Goal: Information Seeking & Learning: Learn about a topic

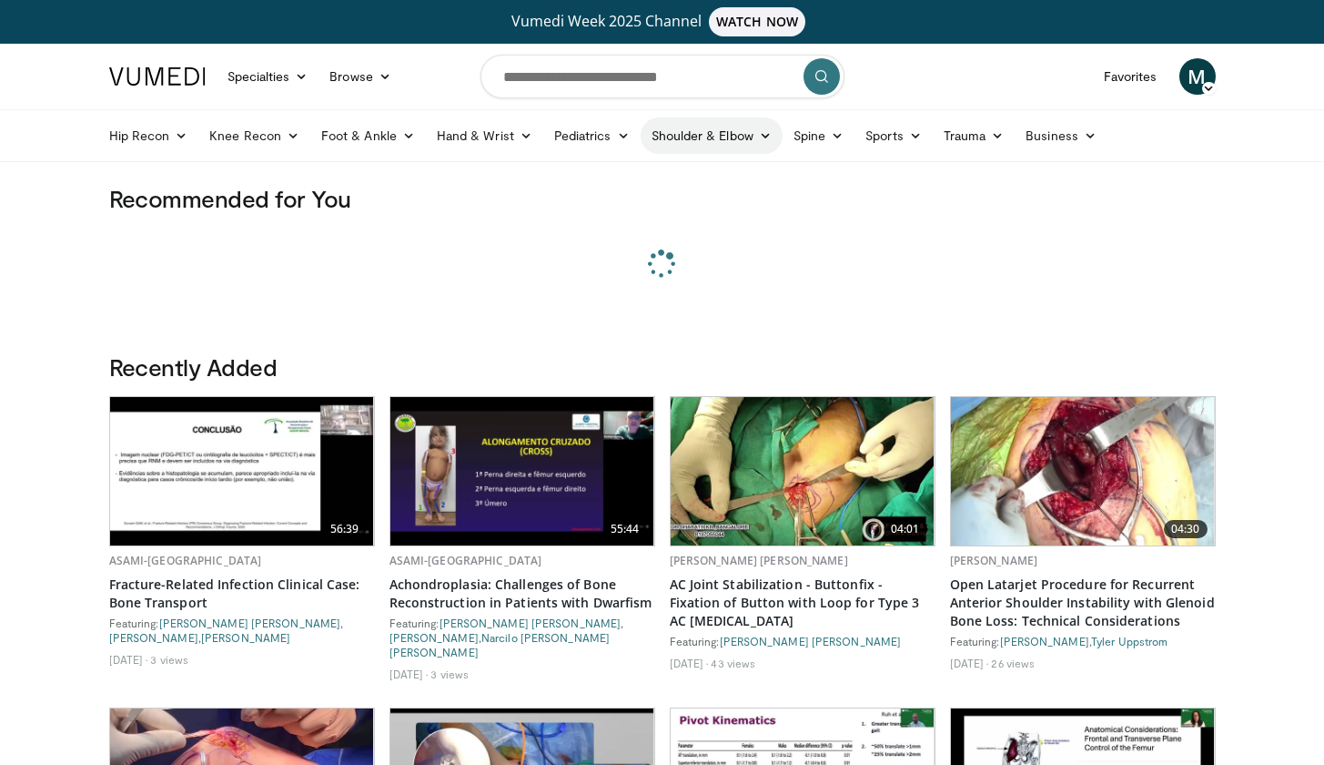
click at [703, 138] on link "Shoulder & Elbow" at bounding box center [712, 135] width 142 height 36
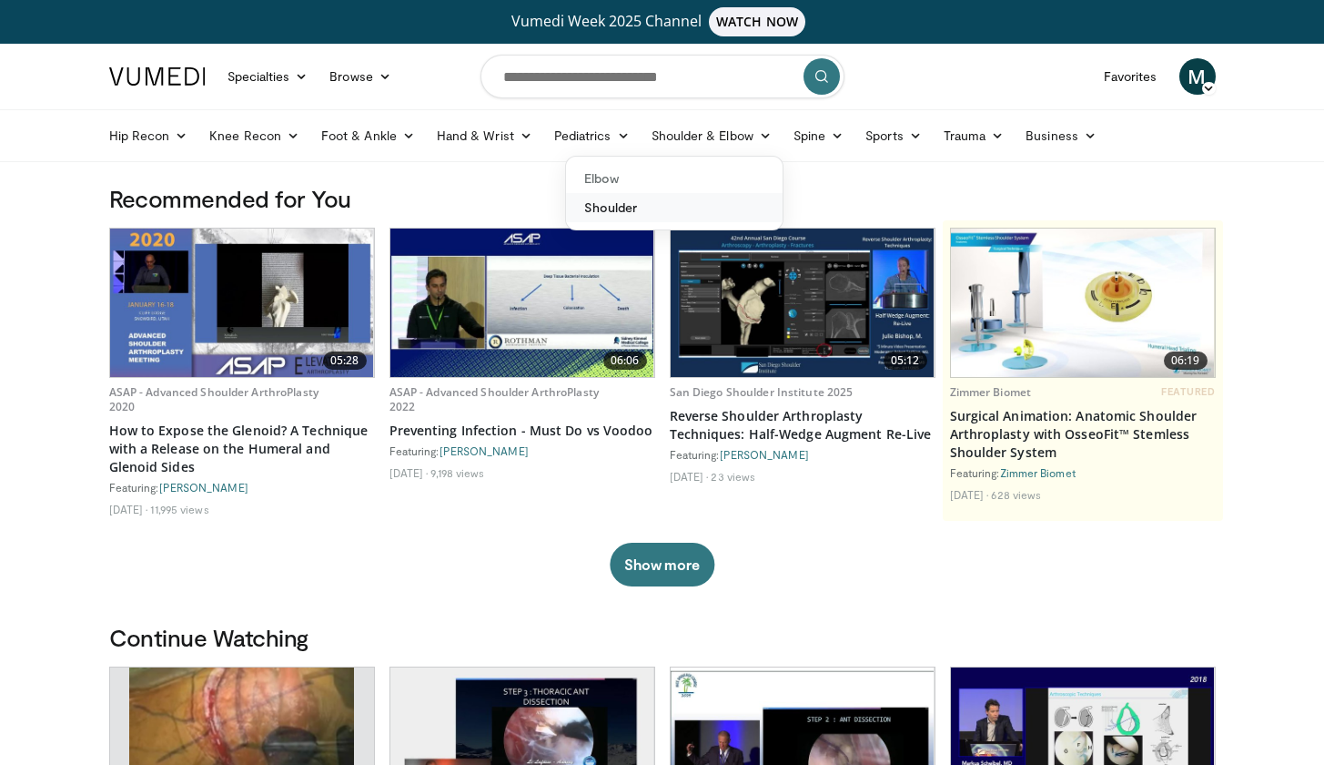
click at [683, 203] on link "Shoulder" at bounding box center [674, 207] width 217 height 29
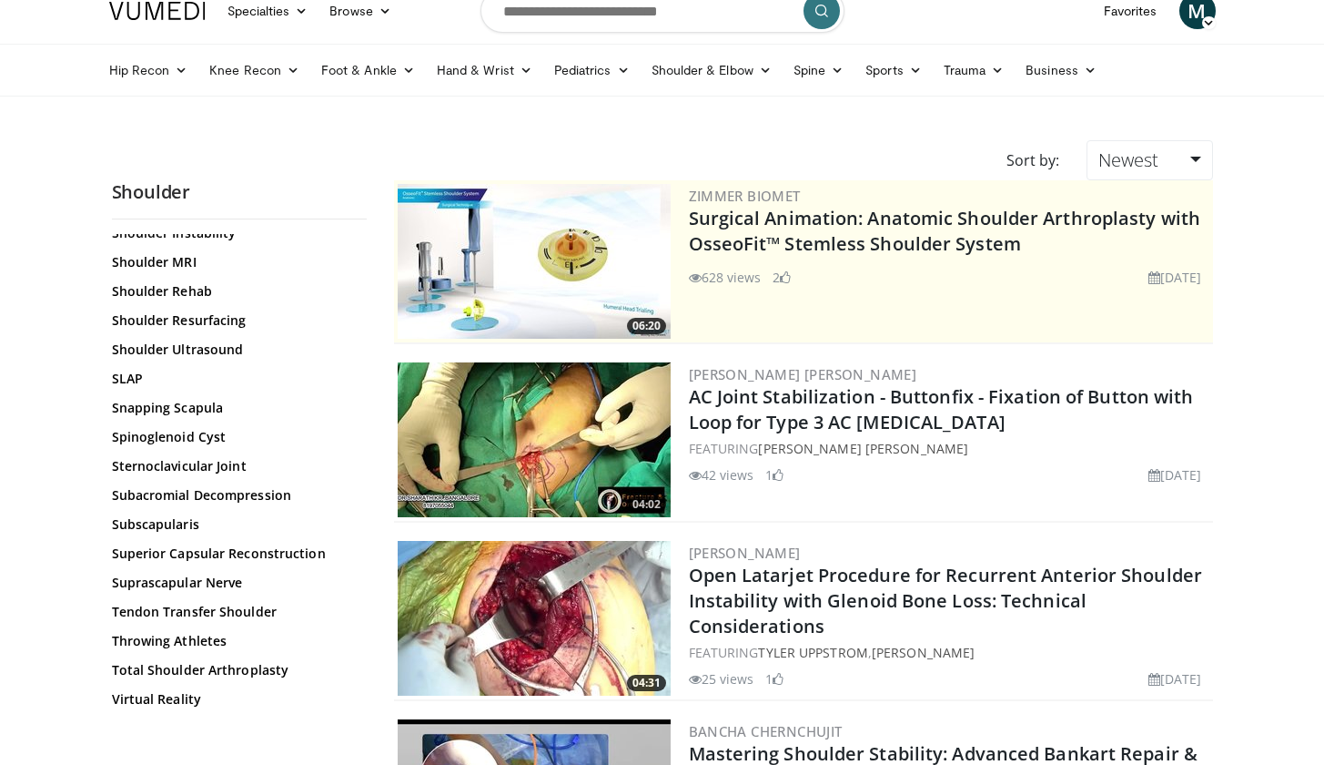
scroll to position [71, 0]
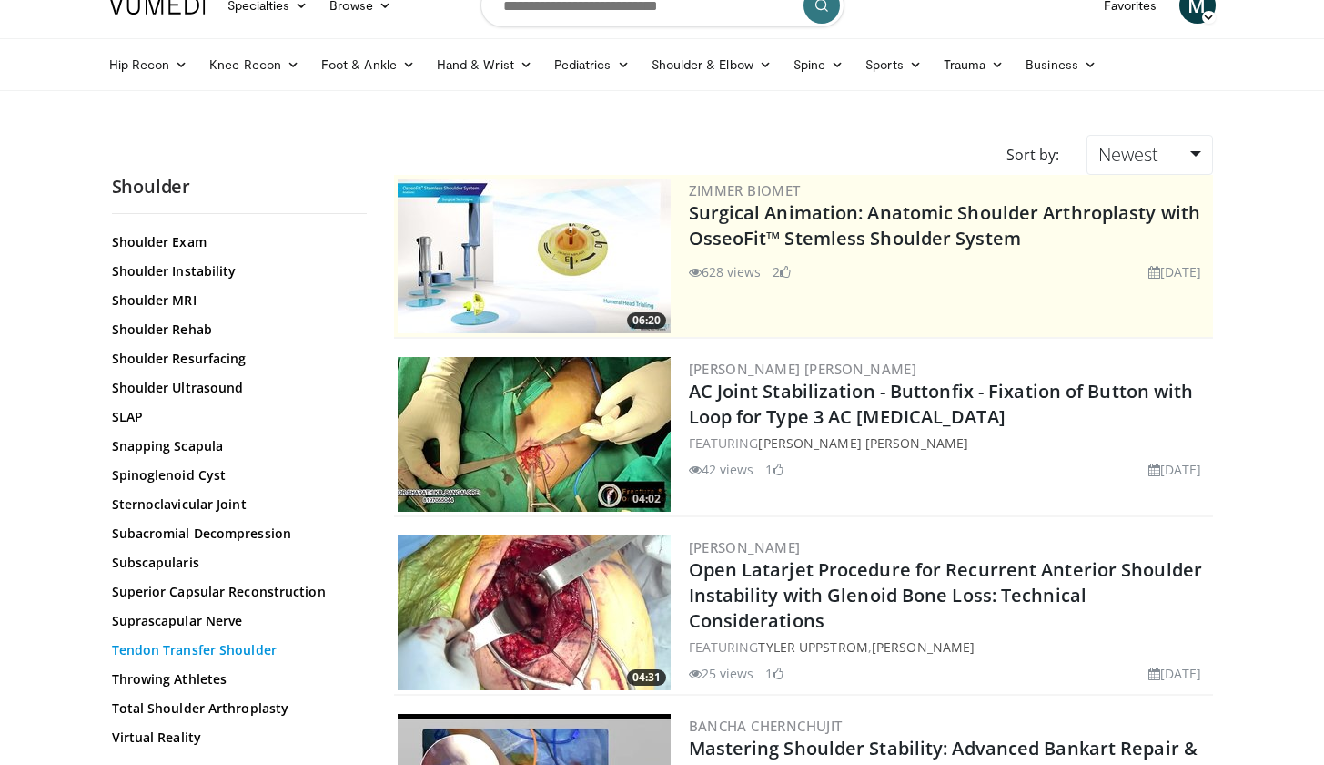
click at [212, 641] on link "Tendon Transfer Shoulder" at bounding box center [235, 650] width 246 height 18
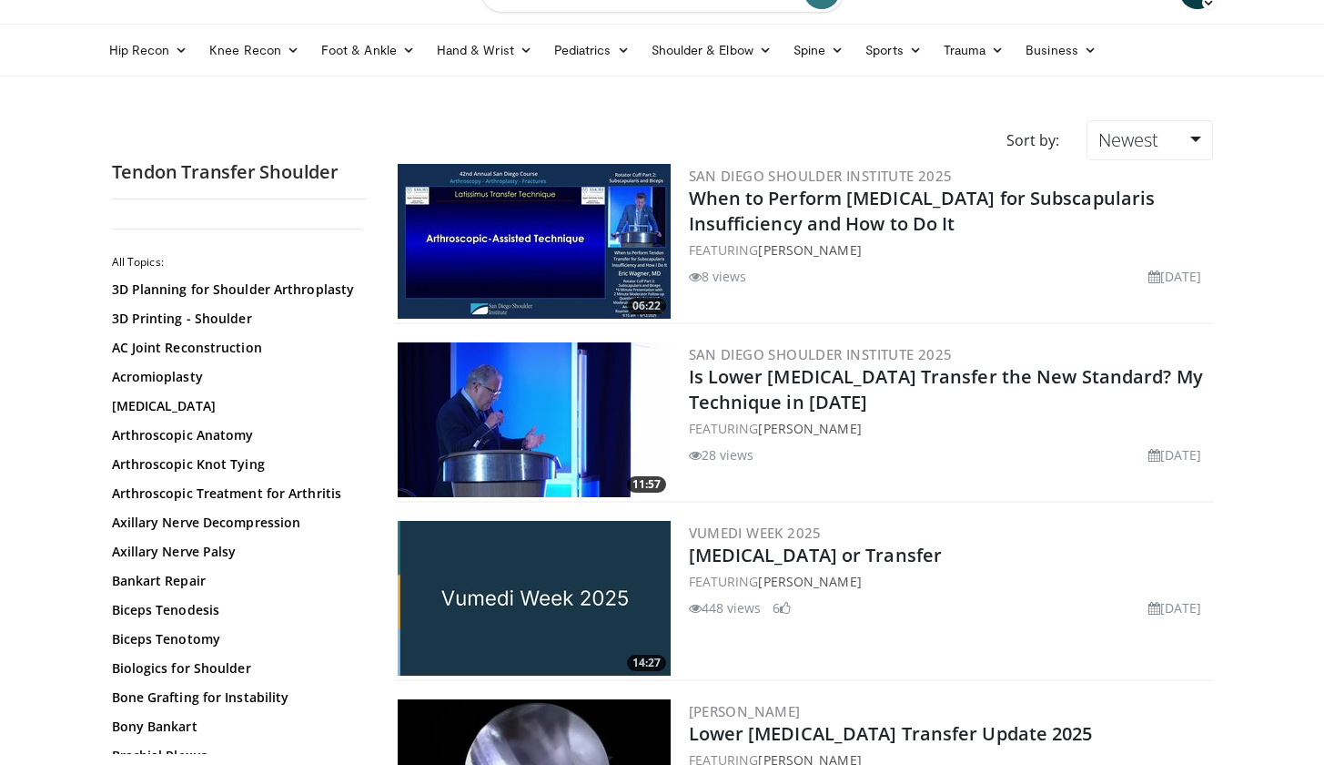
scroll to position [95, 0]
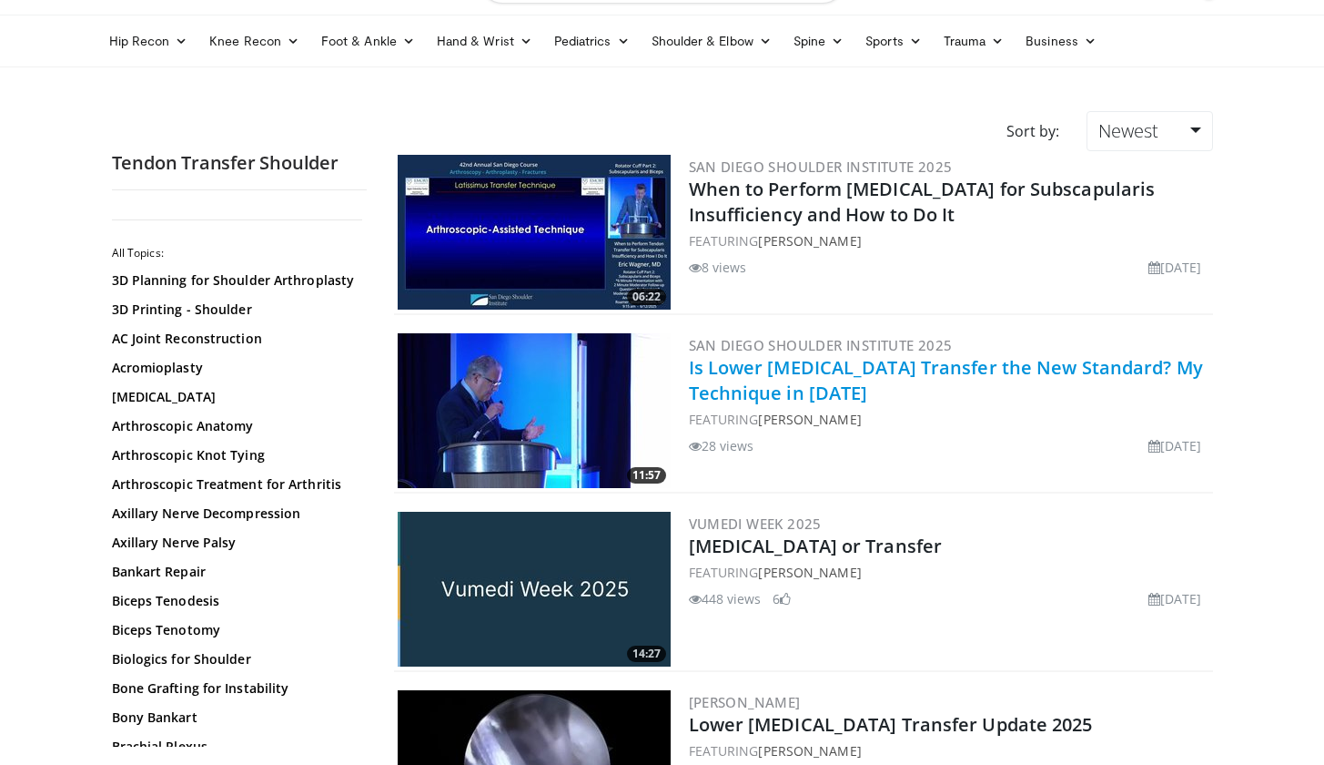
click at [826, 386] on link "Is Lower [MEDICAL_DATA] Transfer the New Standard? My Technique in [DATE]" at bounding box center [946, 380] width 514 height 50
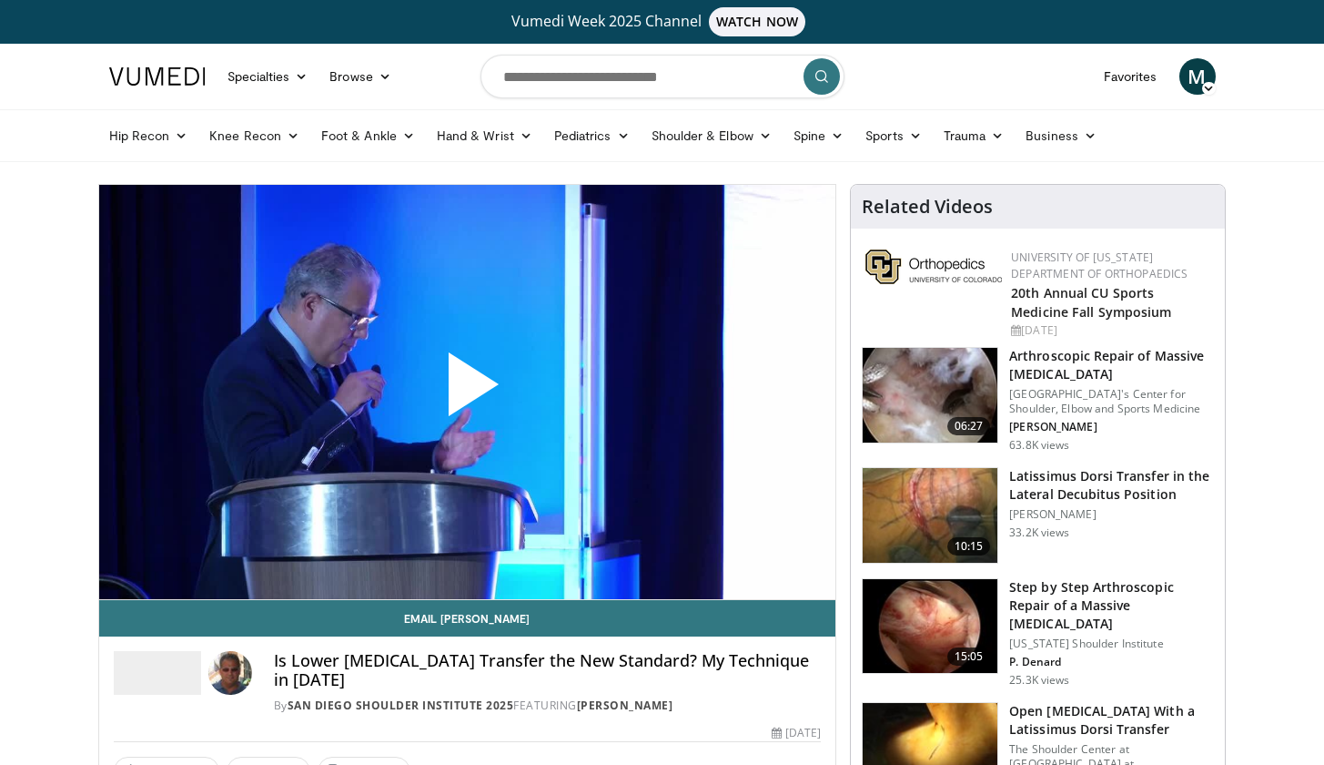
click at [467, 391] on span "Video Player" at bounding box center [467, 391] width 0 height 0
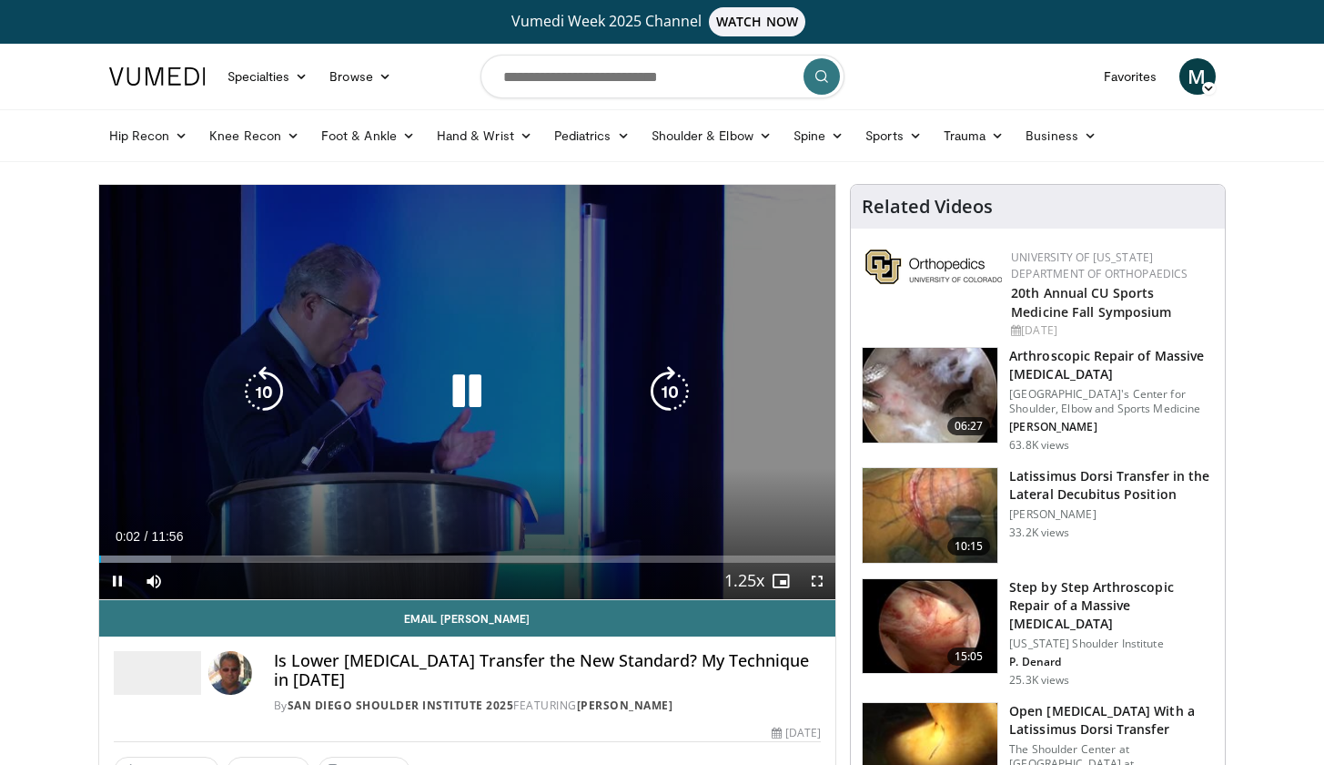
click at [466, 389] on icon "Video Player" at bounding box center [466, 391] width 51 height 51
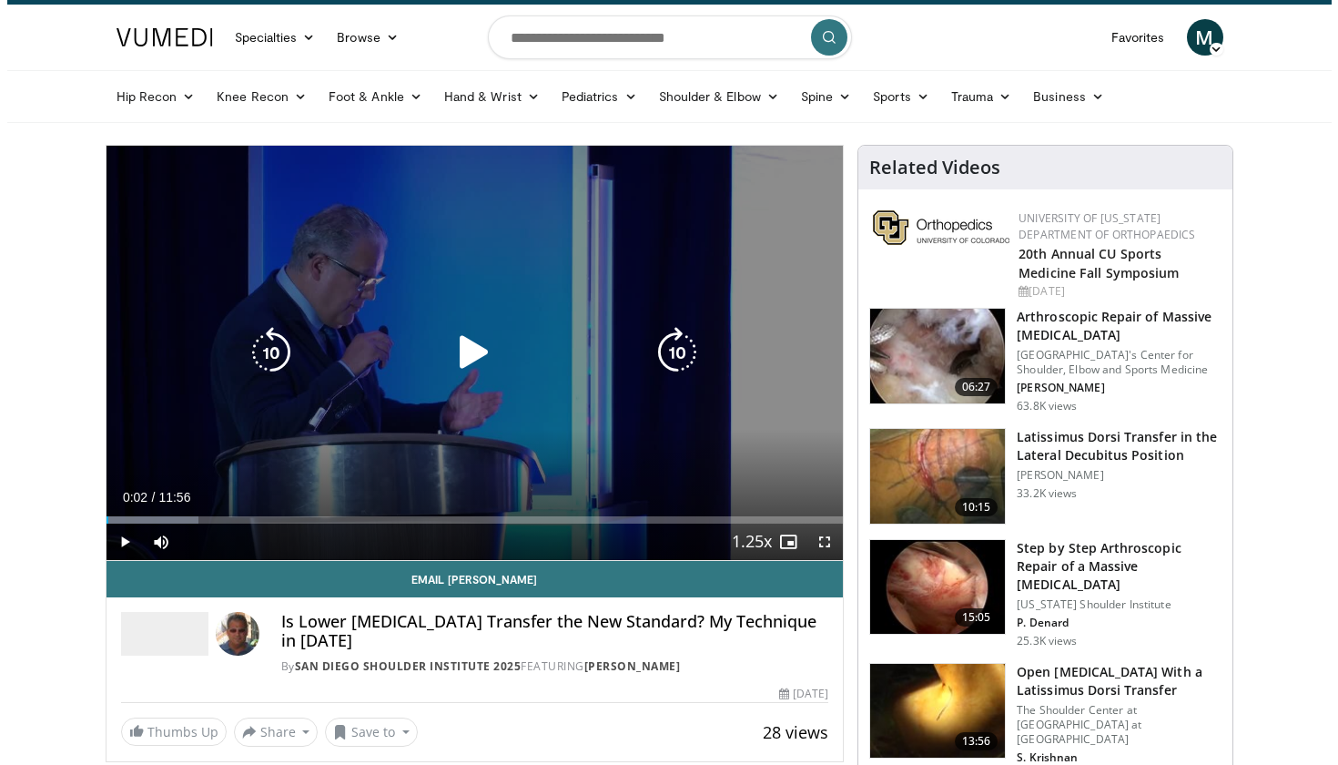
scroll to position [45, 0]
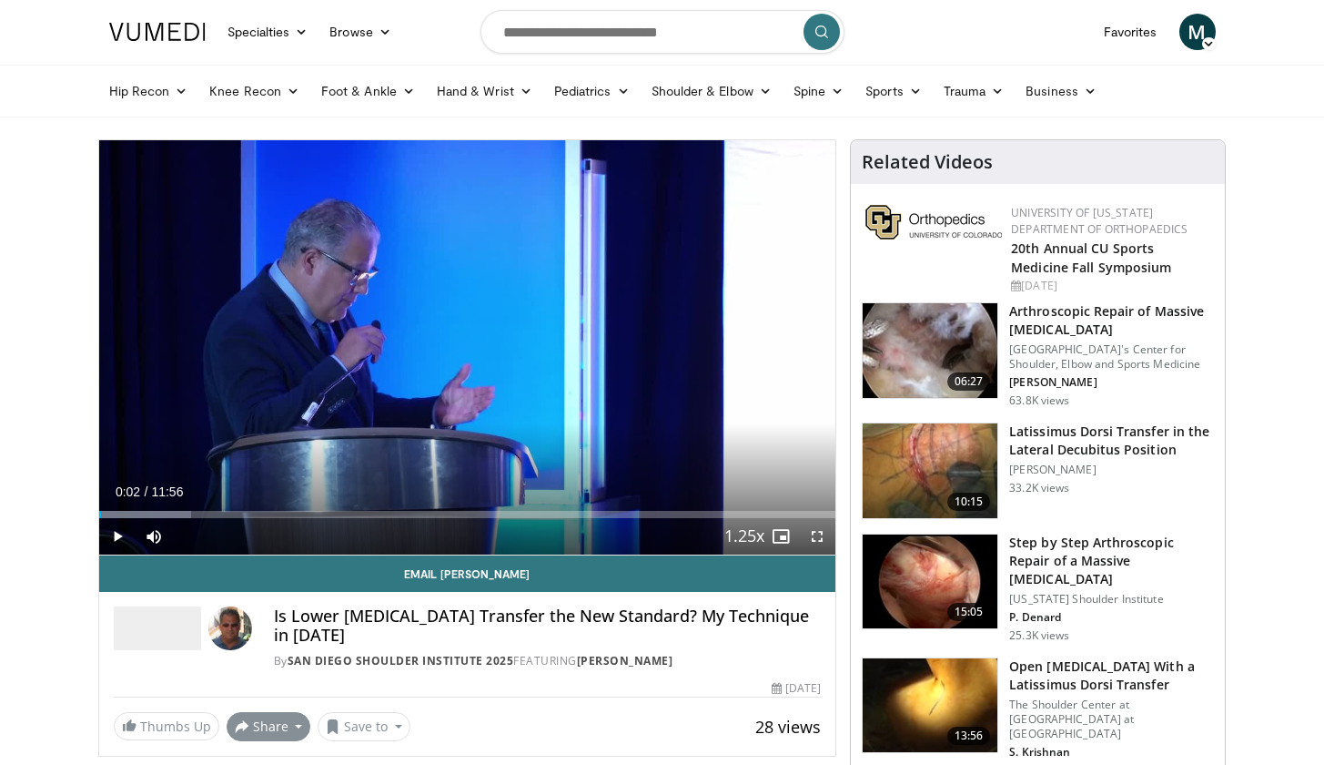
click at [286, 712] on button "Share" at bounding box center [269, 726] width 85 height 29
click at [274, 626] on span "E-mail" at bounding box center [267, 636] width 52 height 20
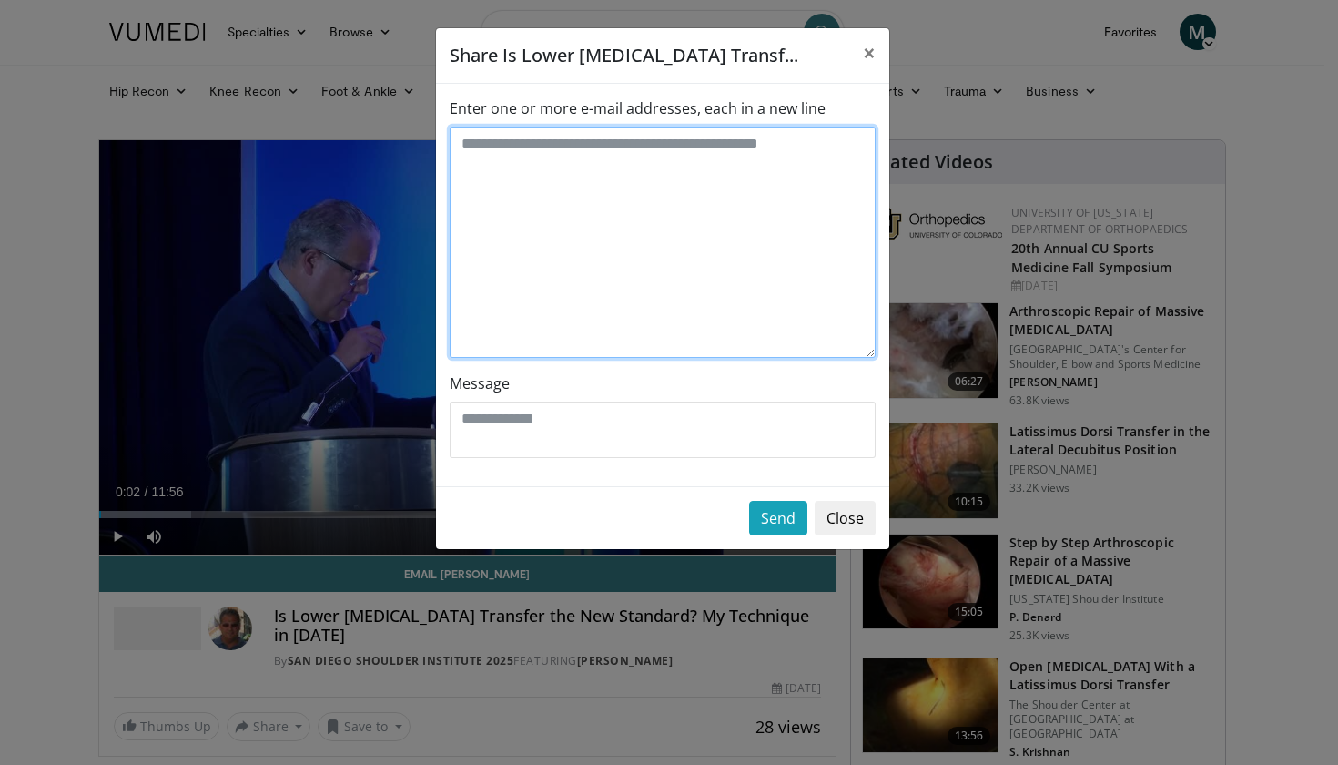
click at [690, 154] on textarea "Enter one or more e-mail addresses, each in a new line" at bounding box center [663, 242] width 426 height 231
type textarea "*"
type textarea "**********"
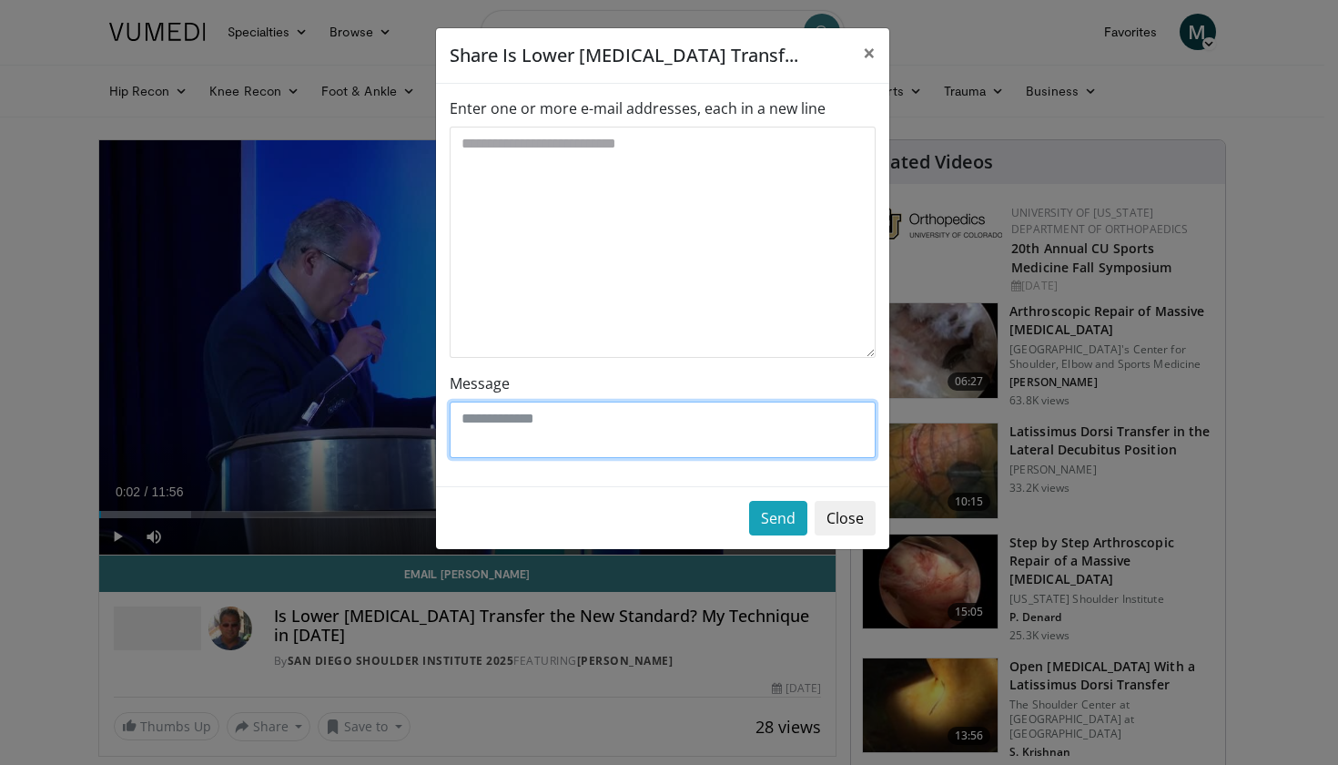
click at [612, 414] on textarea "Message" at bounding box center [663, 429] width 426 height 56
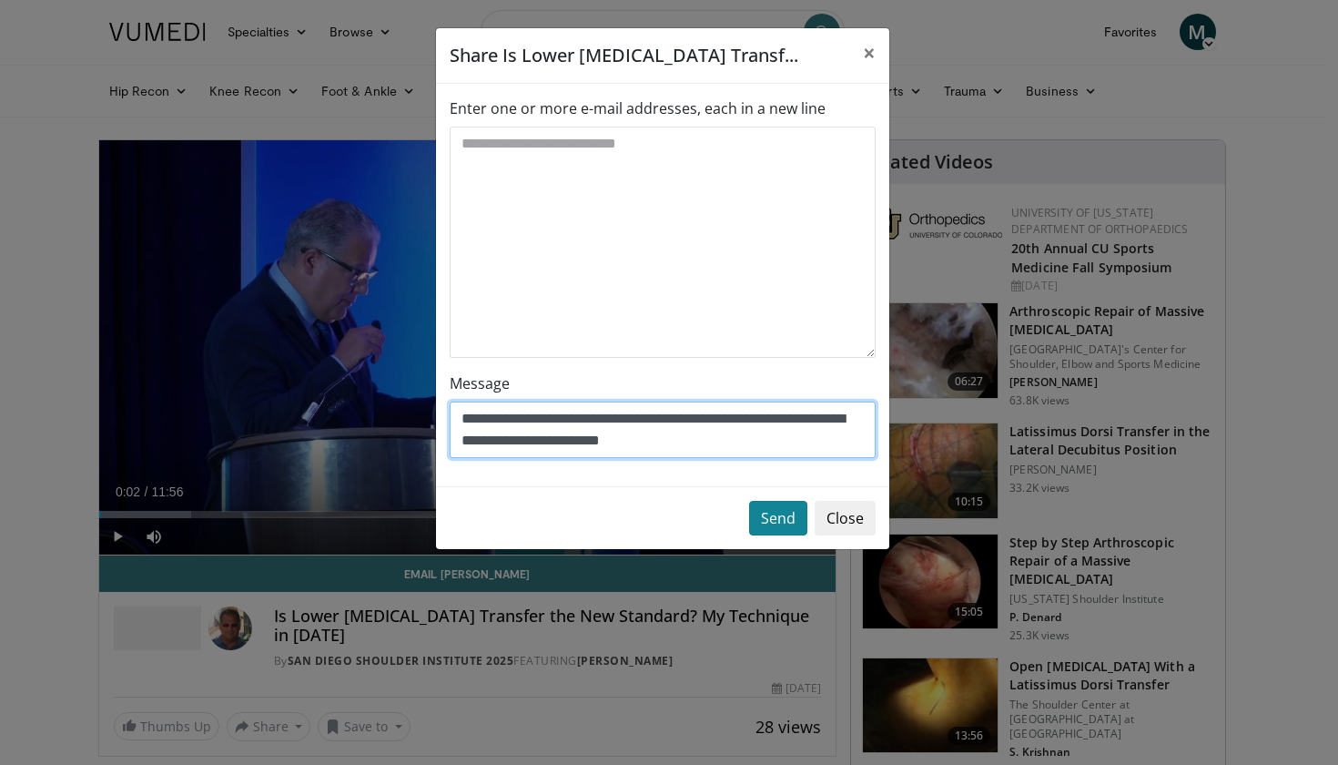
type textarea "**********"
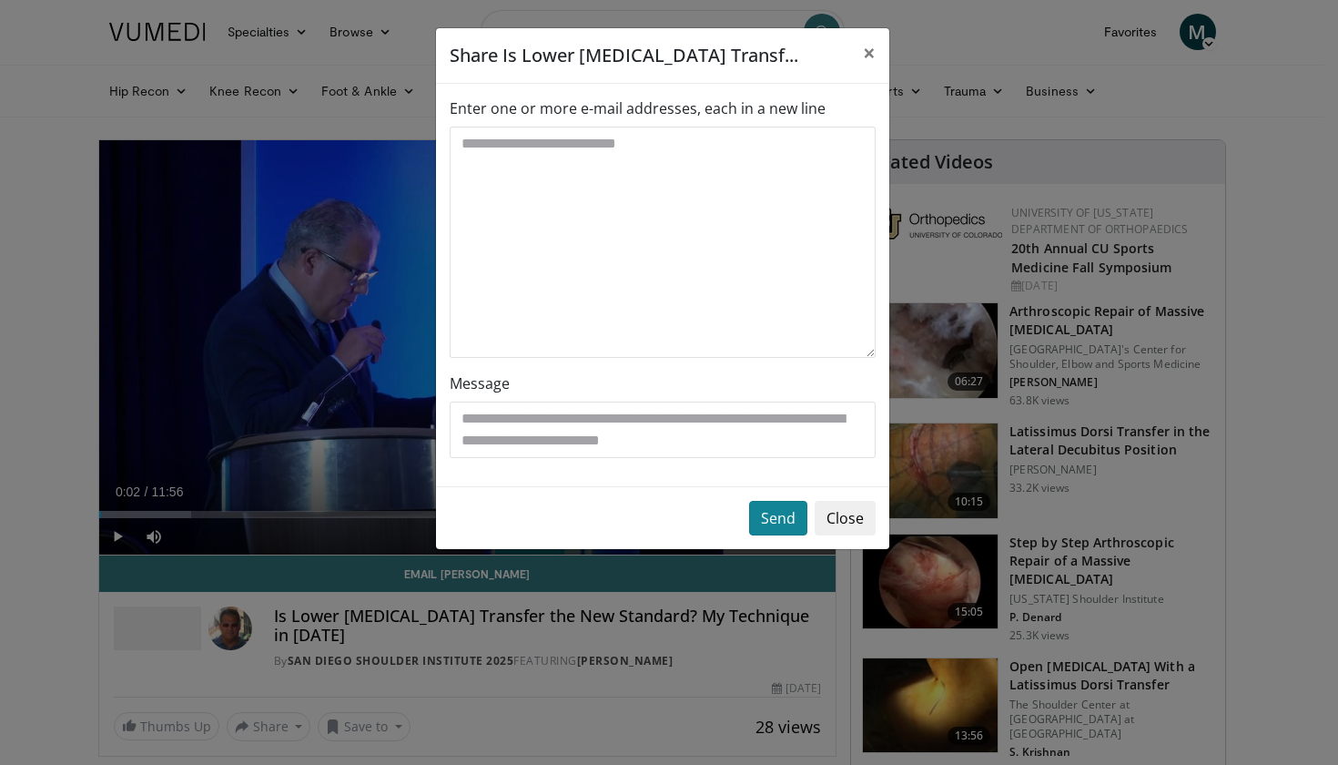
click at [793, 521] on button "Send" at bounding box center [778, 518] width 58 height 35
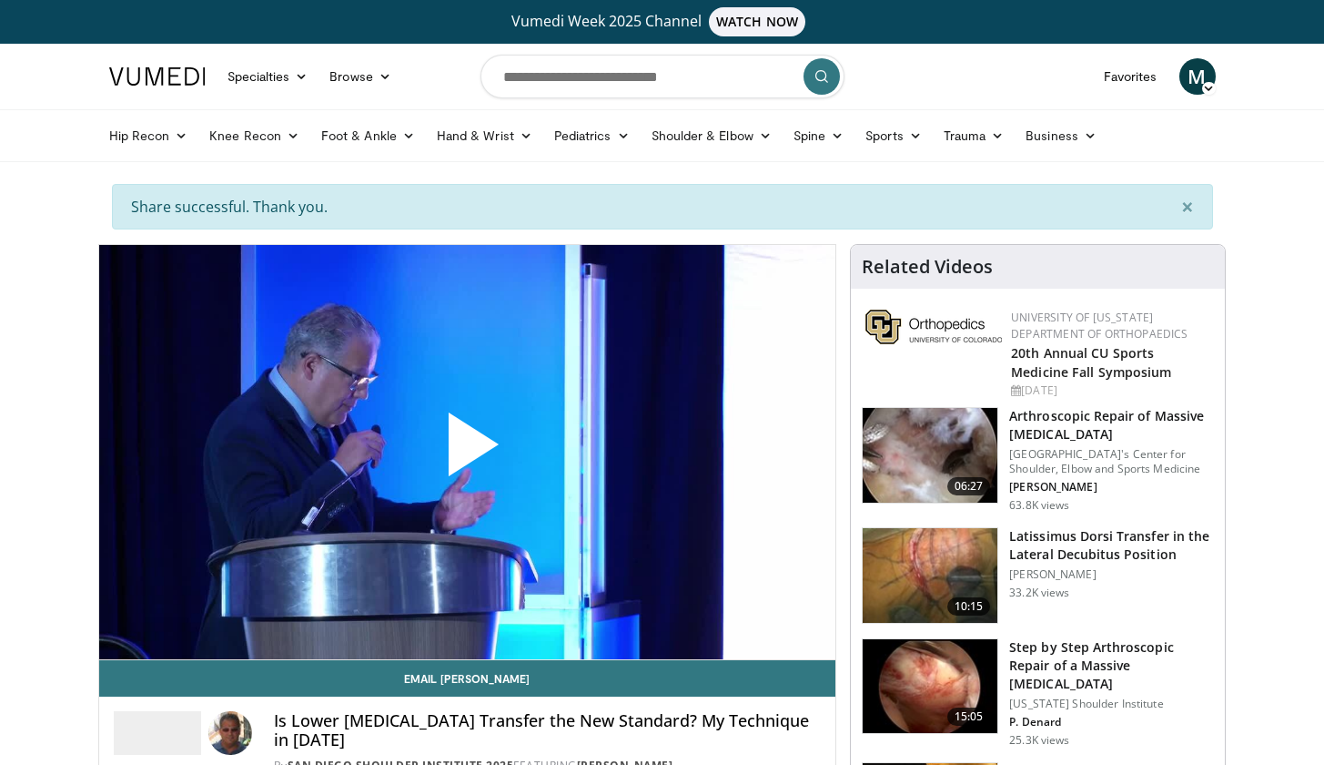
click at [467, 451] on span "Video Player" at bounding box center [467, 451] width 0 height 0
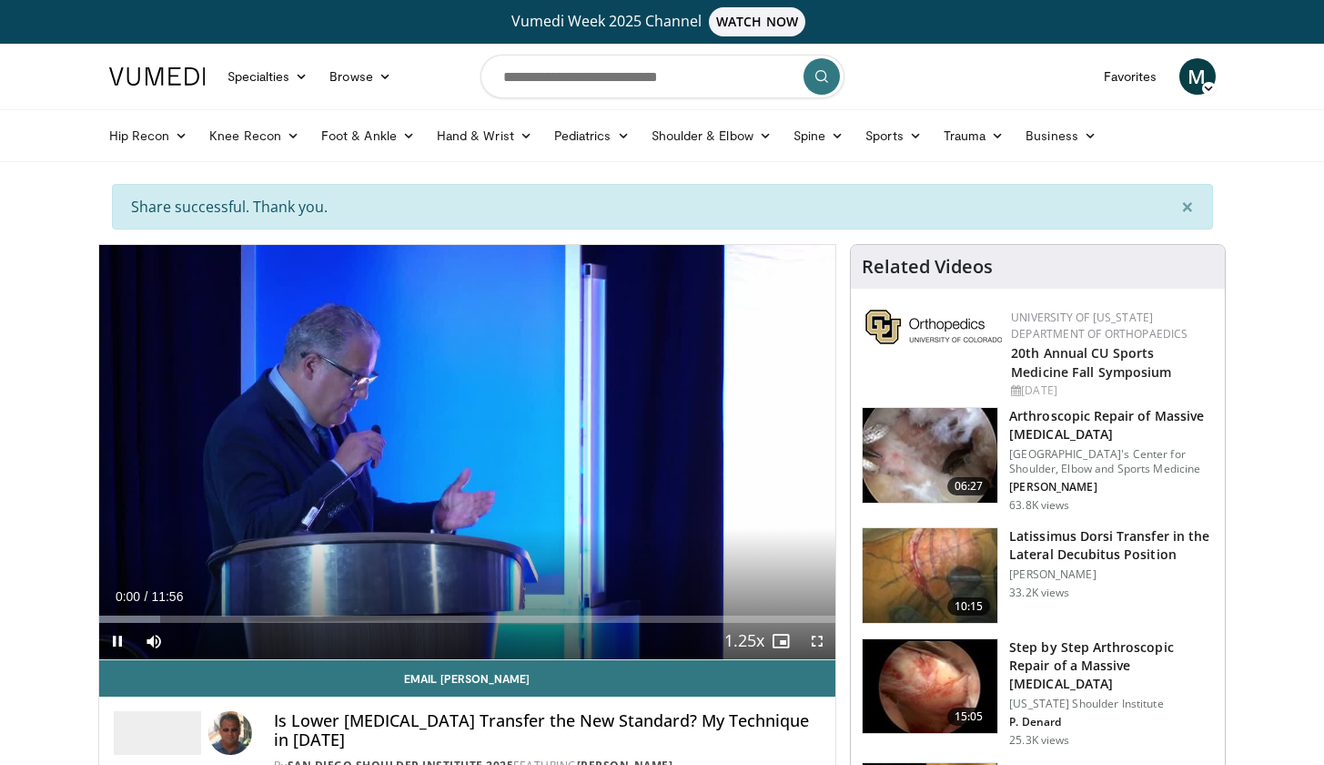
click at [817, 646] on span "Video Player" at bounding box center [817, 641] width 36 height 36
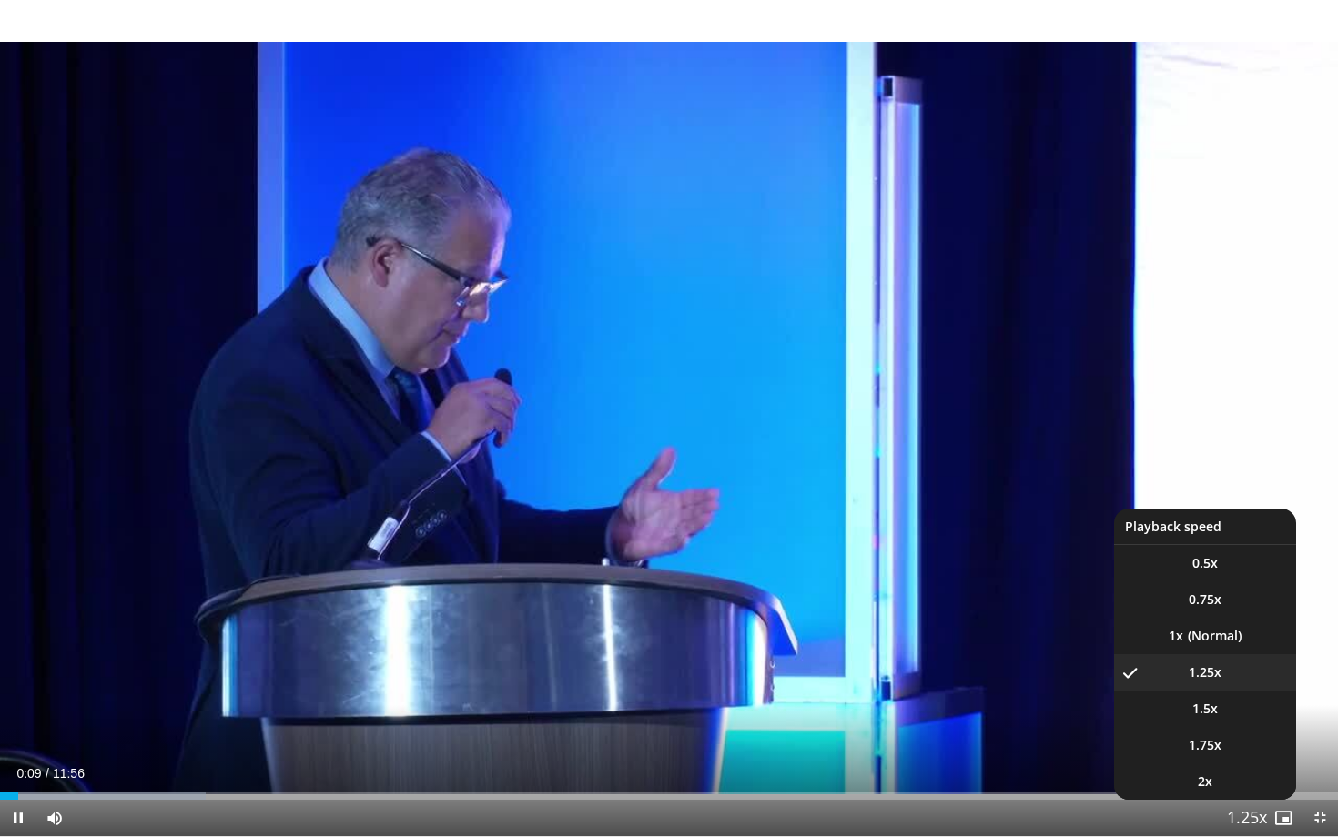
click at [1255, 764] on span "Video Player" at bounding box center [1246, 819] width 25 height 36
click at [1231, 640] on li "1x" at bounding box center [1205, 636] width 182 height 36
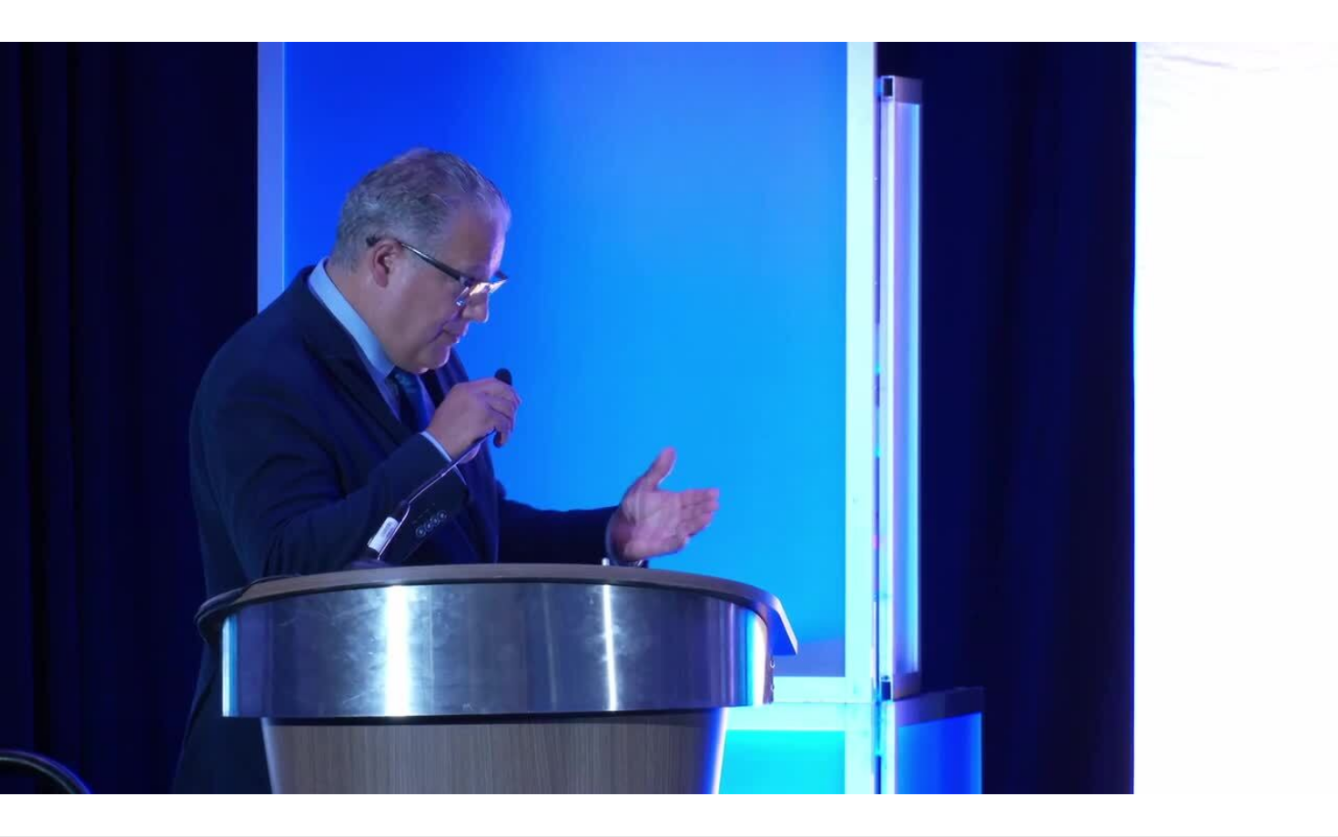
click at [1247, 764] on button "Playback Rate" at bounding box center [1247, 818] width 36 height 36
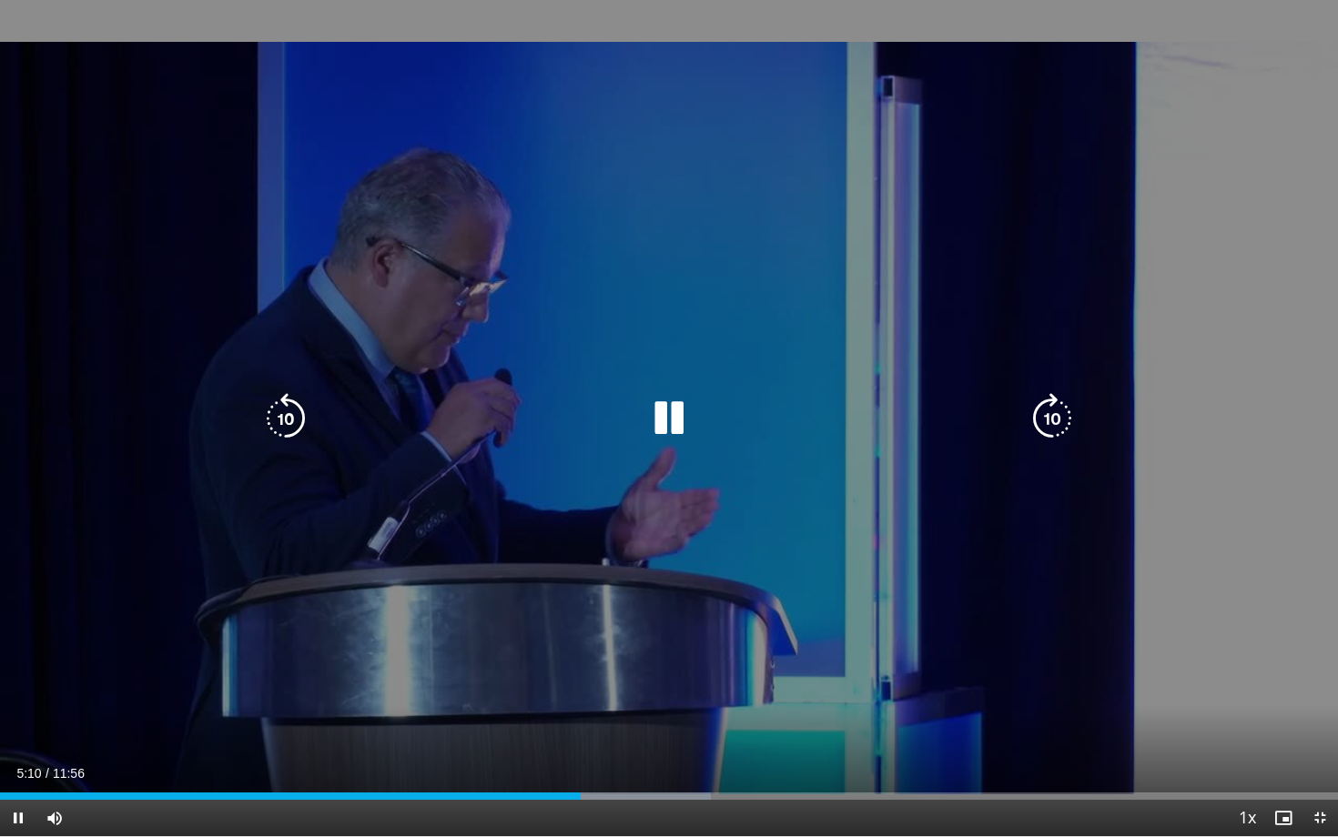
click at [669, 428] on icon "Video Player" at bounding box center [668, 418] width 51 height 51
click at [675, 431] on icon "Video Player" at bounding box center [668, 418] width 51 height 51
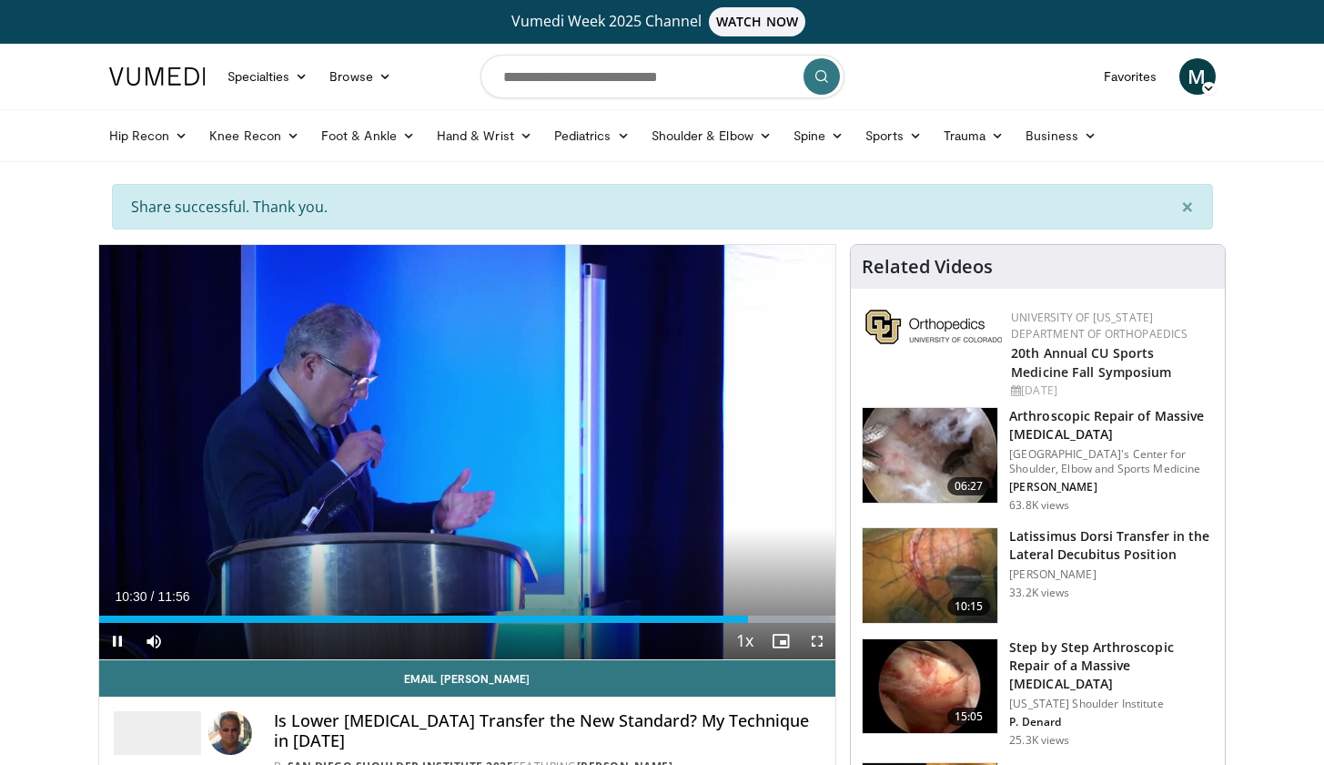
click at [818, 644] on span "Video Player" at bounding box center [817, 641] width 36 height 36
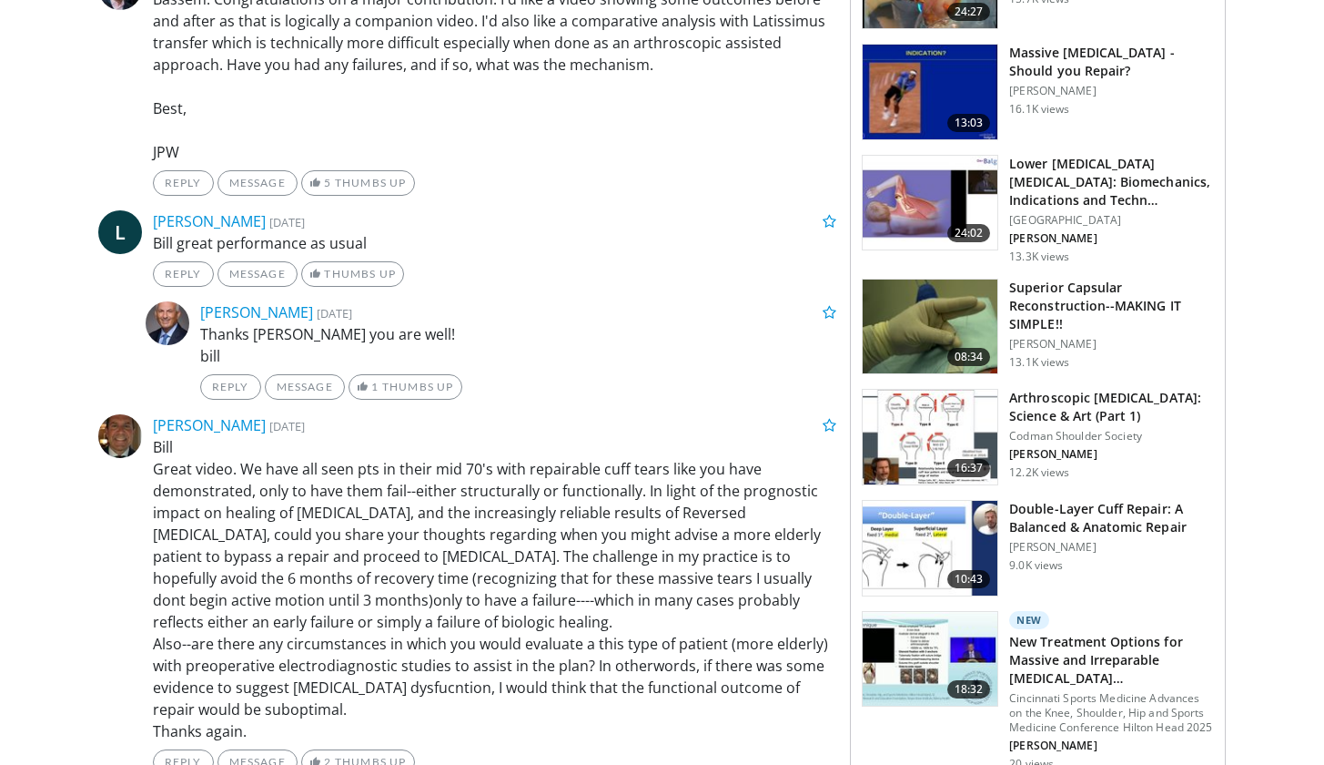
scroll to position [1333, 0]
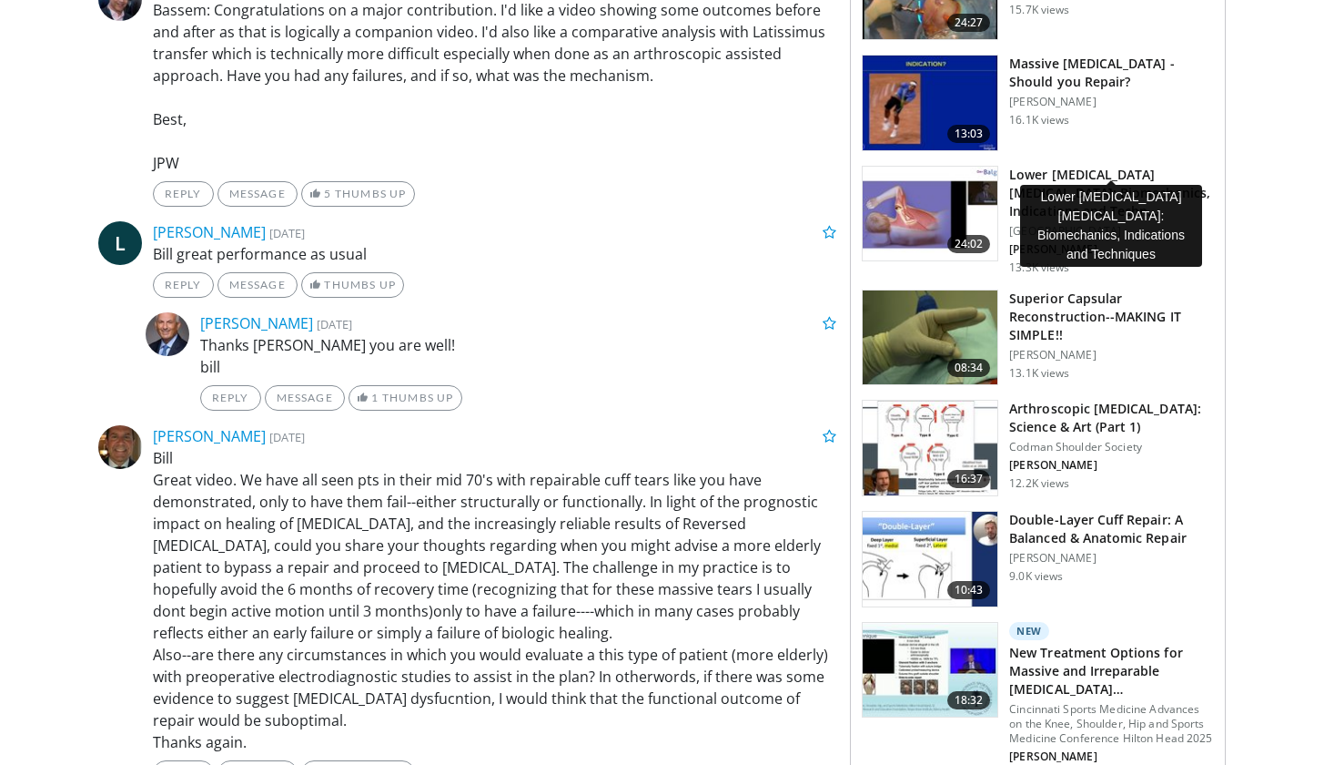
click at [1092, 166] on h3 "Lower Trapezius Tendon Transfer: Biomechanics, Indications and Techn…" at bounding box center [1111, 193] width 205 height 55
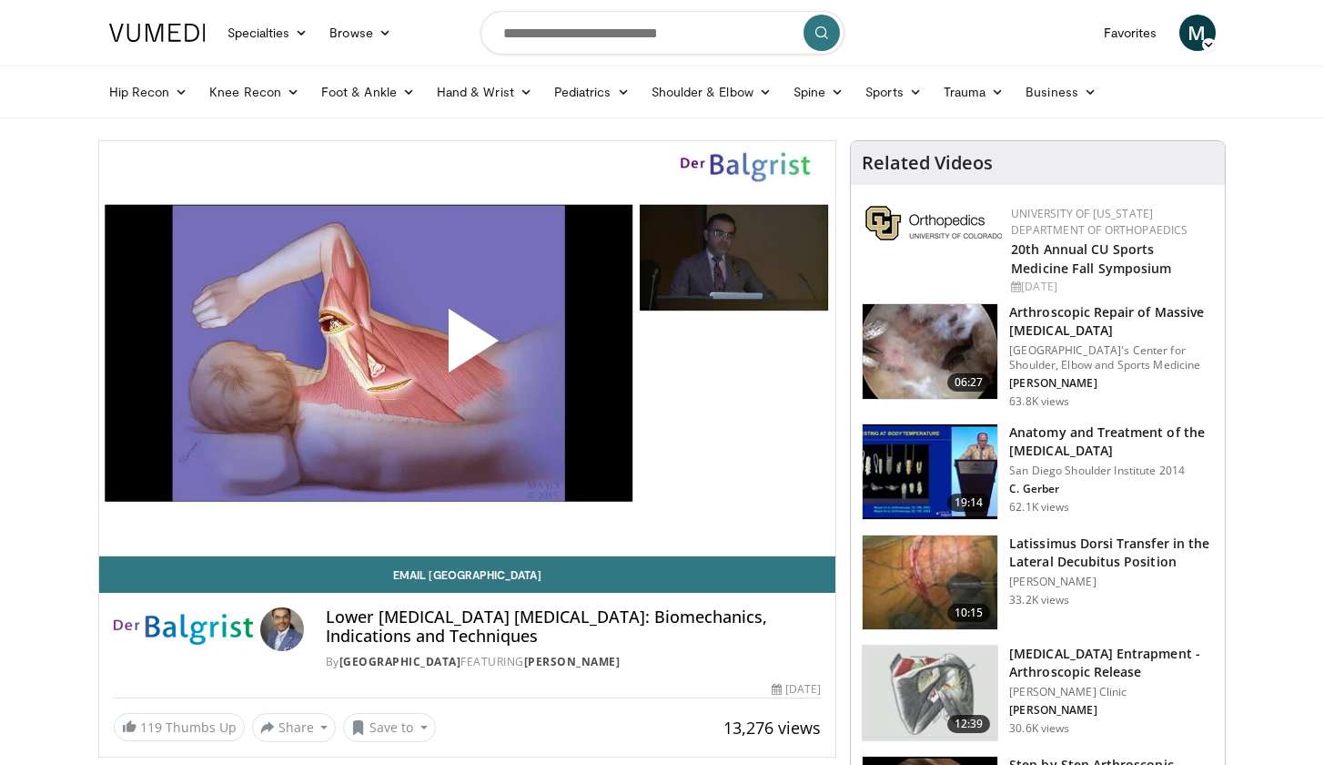
click at [467, 348] on span "Video Player" at bounding box center [467, 348] width 0 height 0
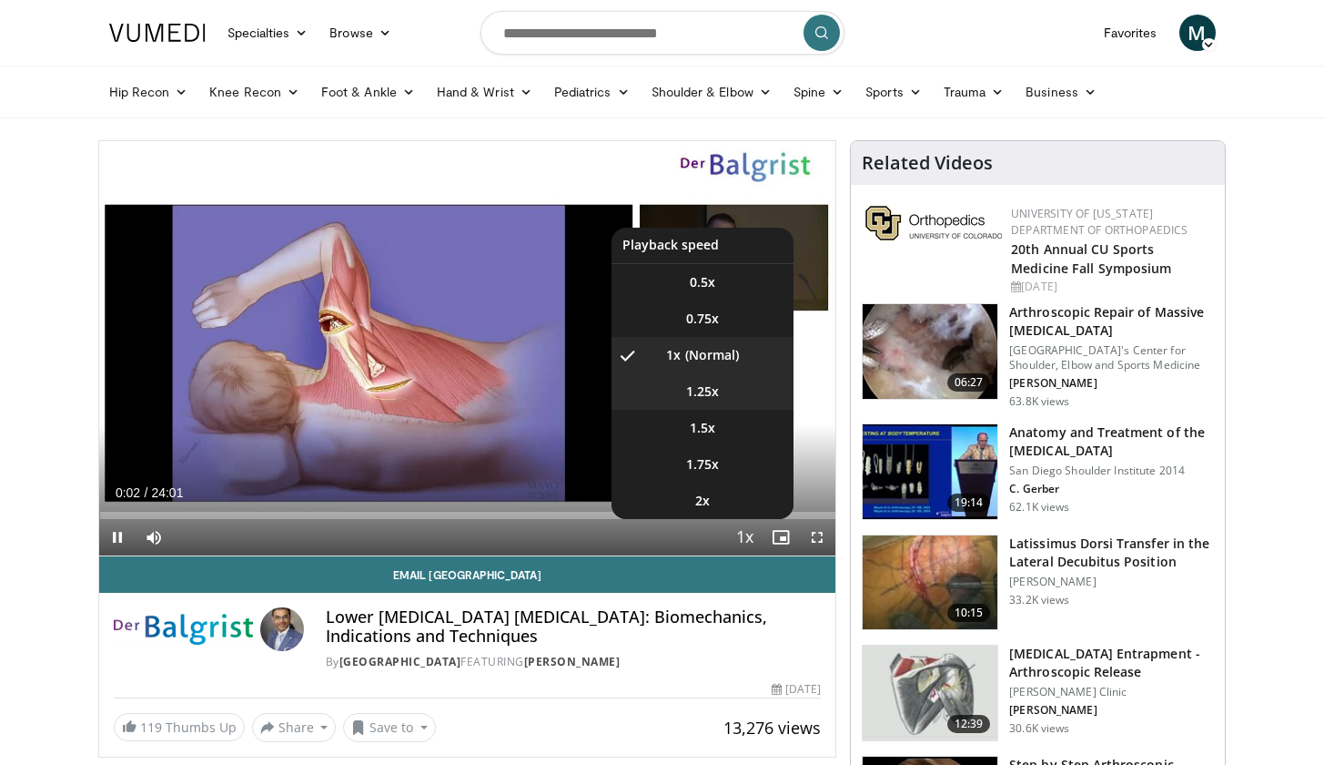
click at [726, 387] on li "1.25x" at bounding box center [703, 391] width 182 height 36
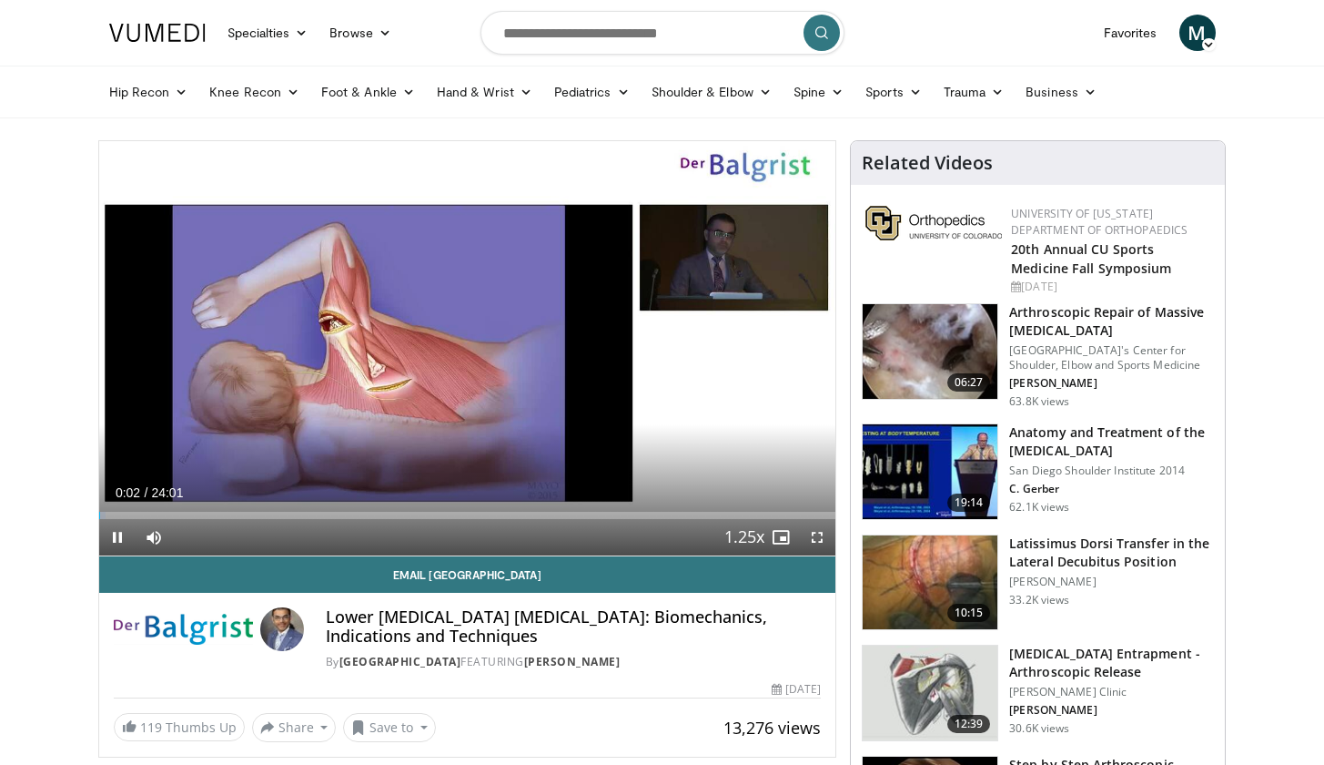
click at [826, 538] on span "Video Player" at bounding box center [817, 537] width 36 height 36
